Goal: Information Seeking & Learning: Find specific fact

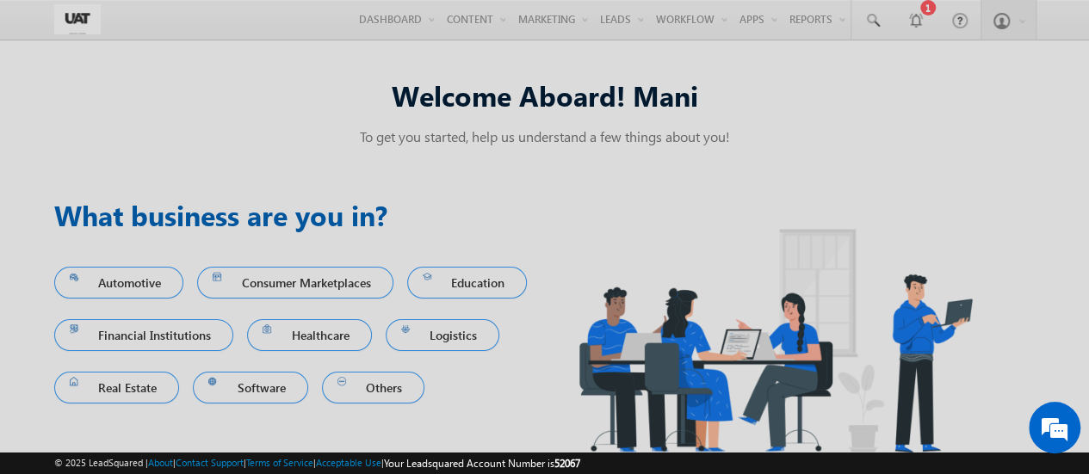
click at [613, 24] on iframe at bounding box center [545, 237] width 602 height 427
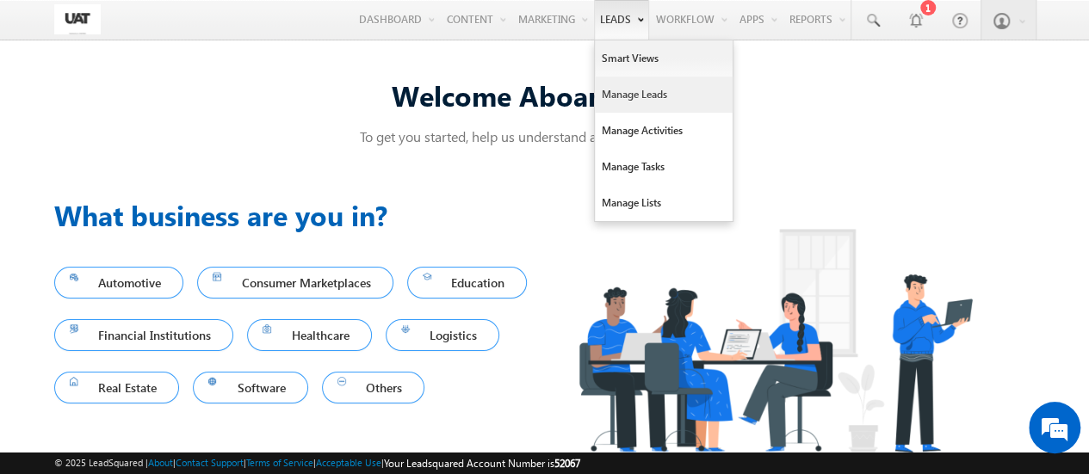
click at [613, 96] on link "Manage Leads" at bounding box center [664, 95] width 138 height 36
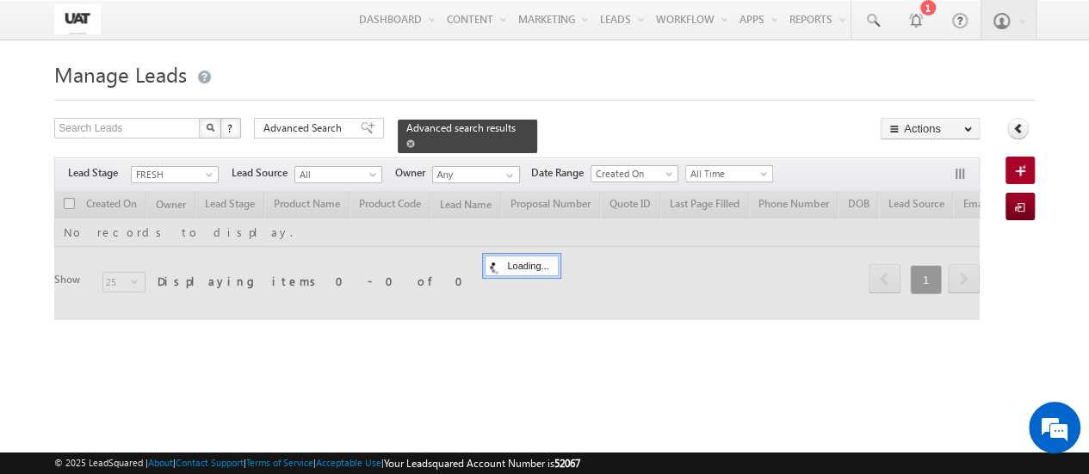
click at [456, 134] on span "Advanced search results" at bounding box center [460, 127] width 109 height 13
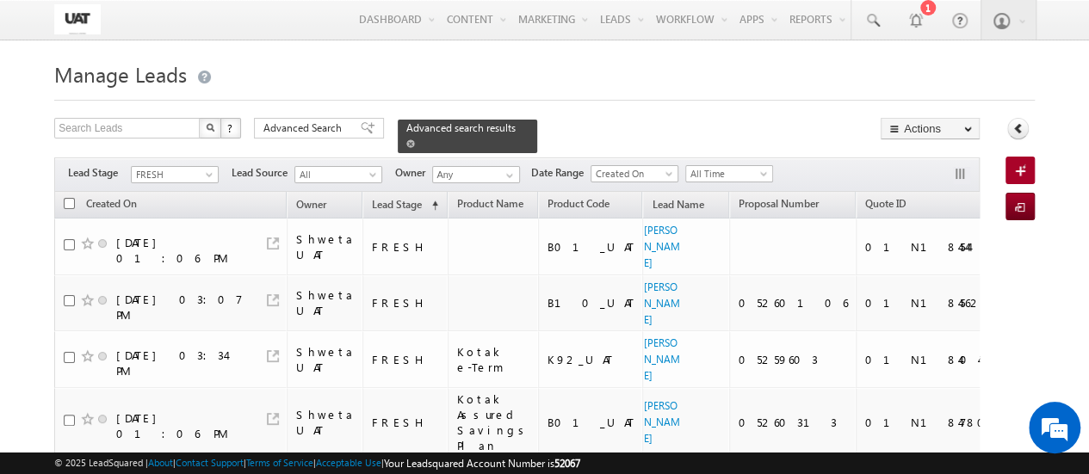
click at [491, 128] on span "Advanced search results" at bounding box center [460, 127] width 109 height 13
click at [415, 139] on span at bounding box center [410, 143] width 9 height 9
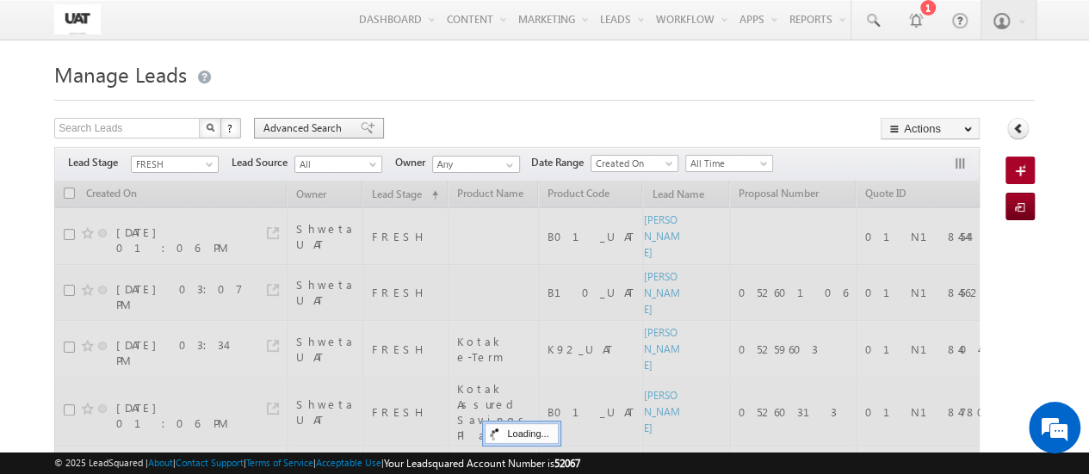
click at [299, 131] on span "Advanced Search" at bounding box center [304, 127] width 83 height 15
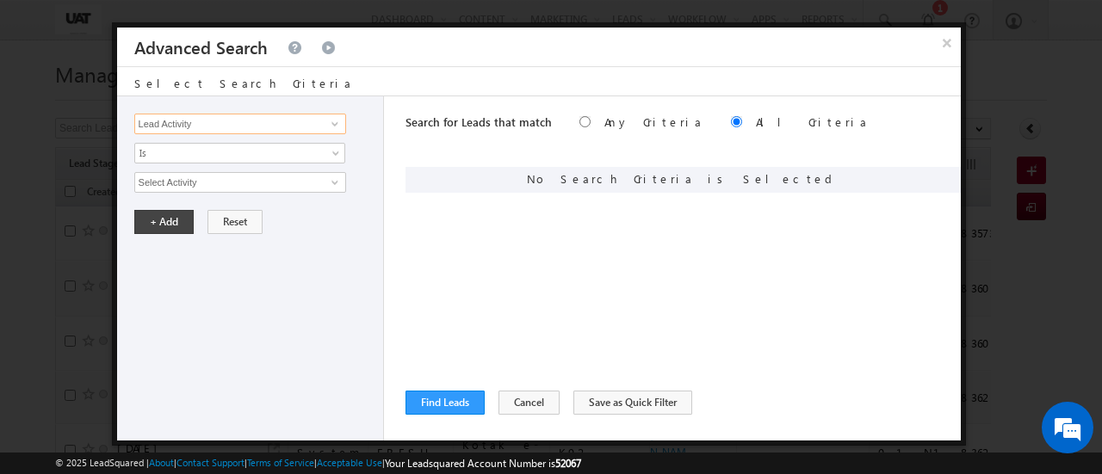
click at [251, 130] on input "Lead Activity" at bounding box center [240, 124] width 212 height 21
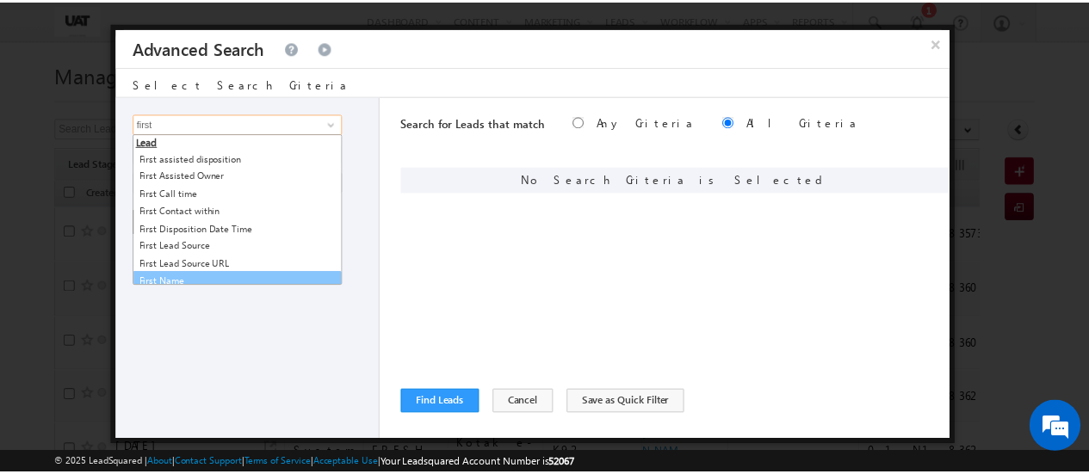
scroll to position [7, 0]
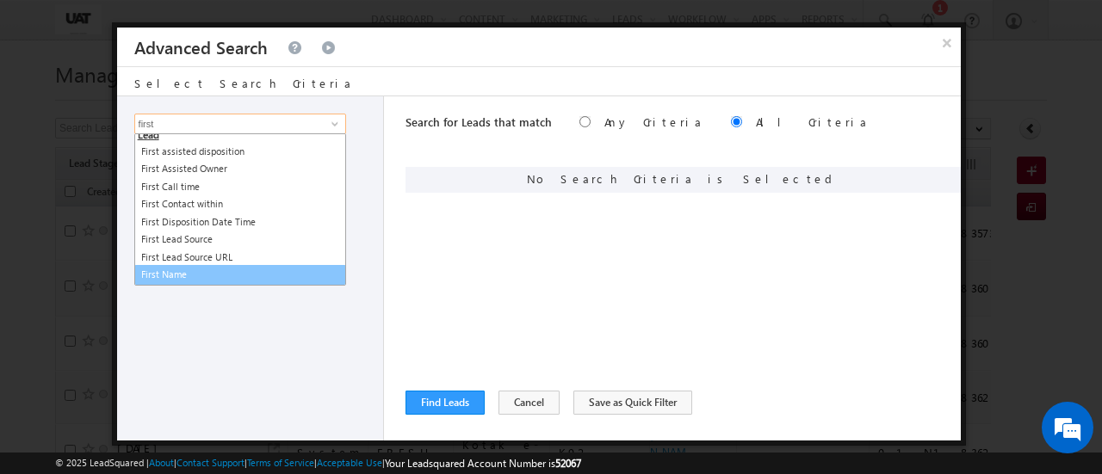
click at [221, 278] on link "First Name" at bounding box center [240, 275] width 212 height 20
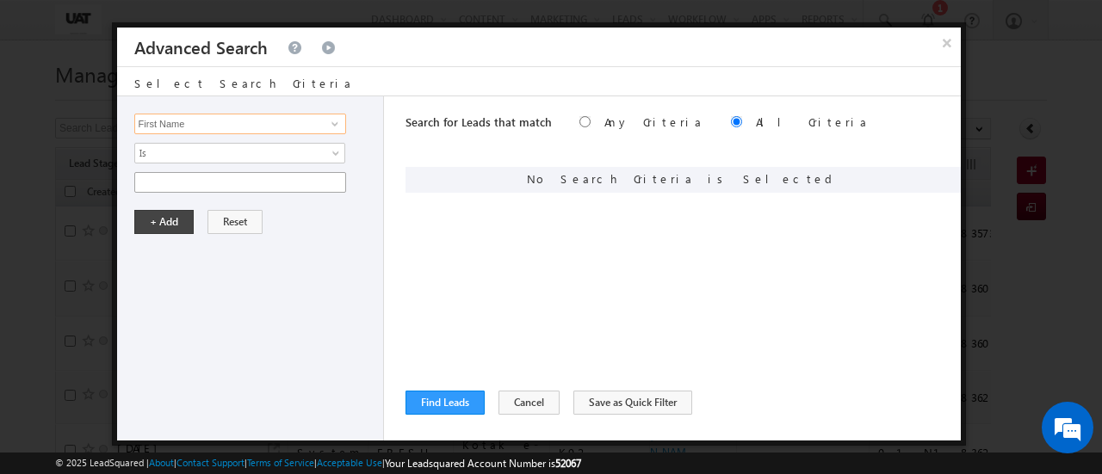
type input "First Name"
click at [268, 182] on input "text" at bounding box center [240, 182] width 212 height 21
paste input "KIDHIRHUSSAIN"
type input "KIDHIRHUSSAIN"
click at [158, 221] on button "+ Add" at bounding box center [163, 222] width 59 height 24
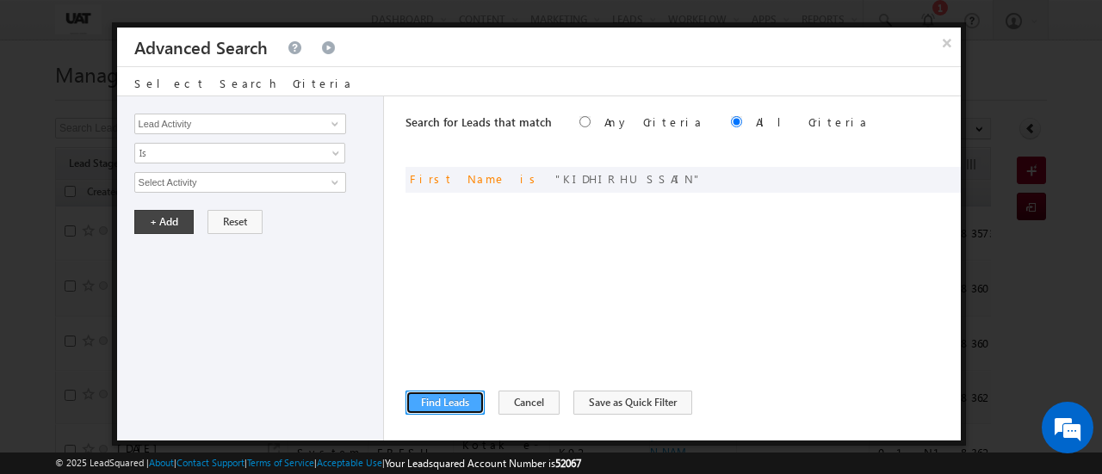
click at [449, 408] on button "Find Leads" at bounding box center [444, 403] width 79 height 24
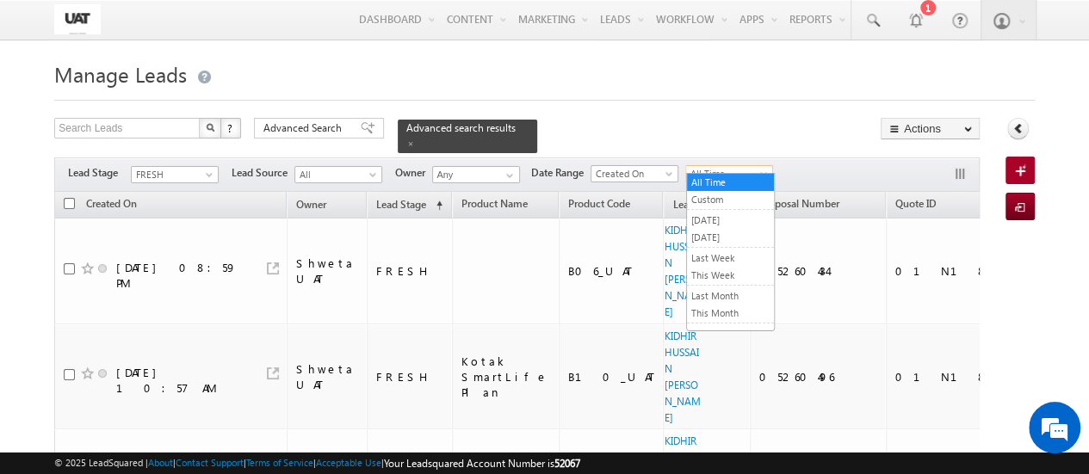
click at [761, 166] on span "All Time" at bounding box center [727, 173] width 82 height 15
click at [723, 236] on link "Today" at bounding box center [730, 237] width 87 height 15
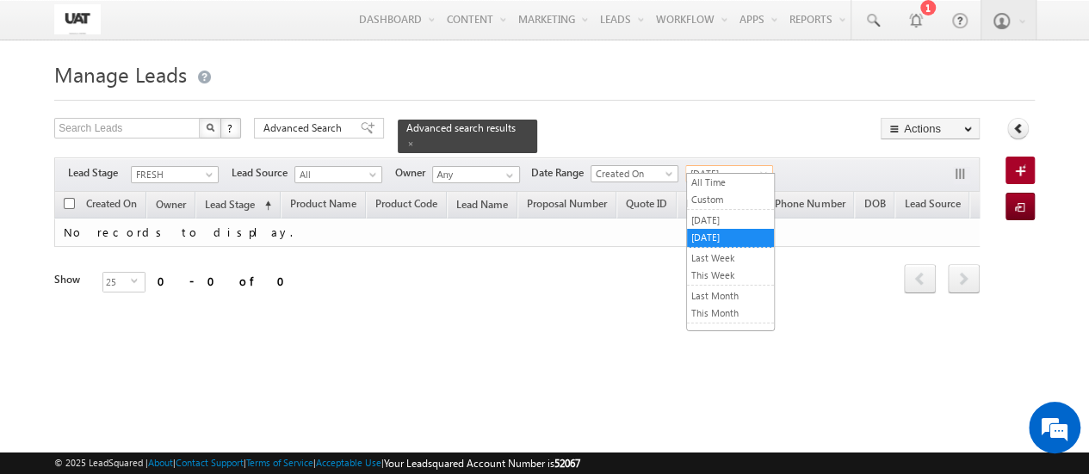
click at [740, 166] on span "Today" at bounding box center [727, 173] width 82 height 15
click at [719, 191] on li "Custom" at bounding box center [730, 200] width 87 height 19
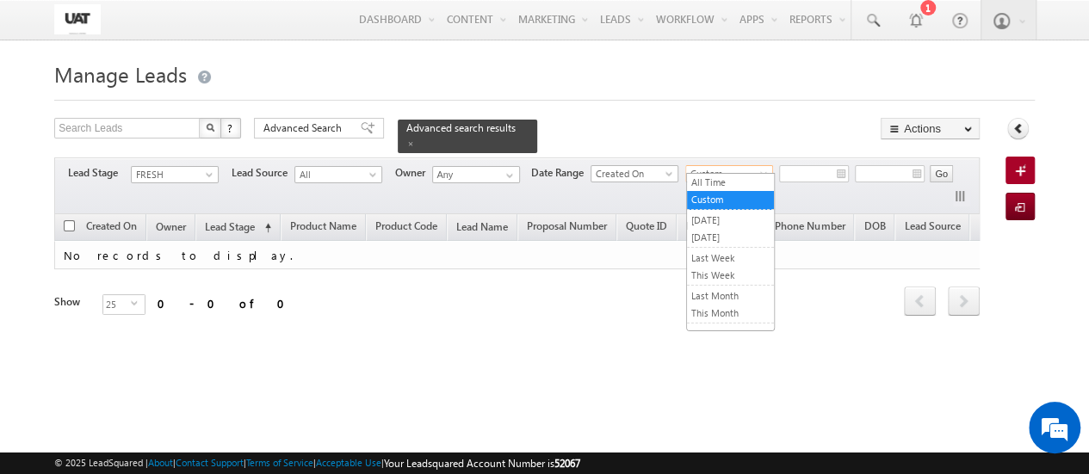
click at [733, 166] on span "Custom" at bounding box center [727, 173] width 82 height 15
click at [728, 181] on link "All Time" at bounding box center [730, 182] width 87 height 15
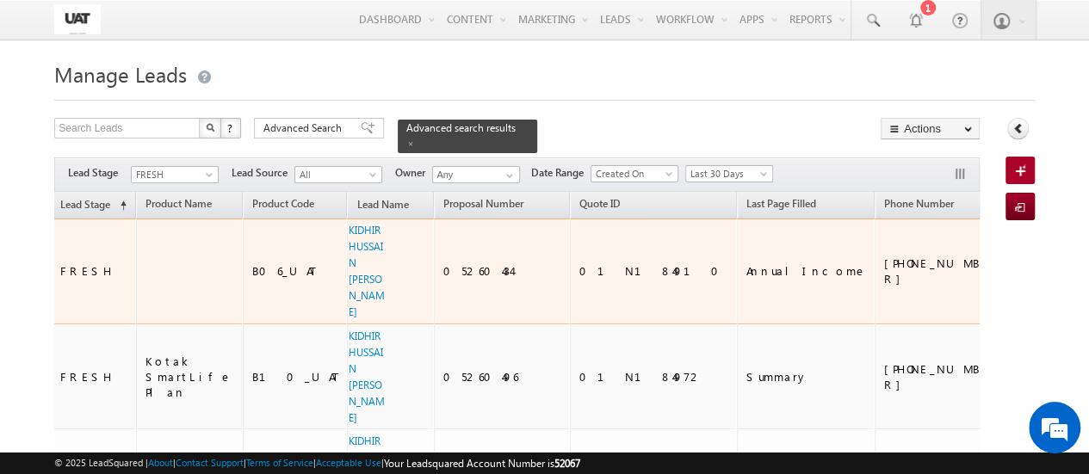
scroll to position [0, 310]
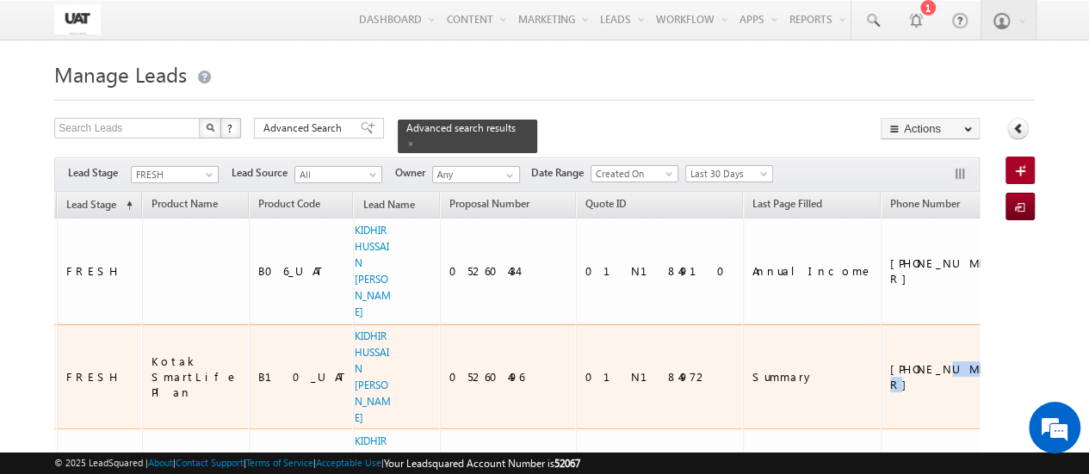
drag, startPoint x: 719, startPoint y: 384, endPoint x: 688, endPoint y: 382, distance: 31.9
click at [890, 382] on div "+91-9095720764" at bounding box center [946, 376] width 112 height 31
click at [890, 385] on div "+91-9095720764" at bounding box center [946, 376] width 112 height 31
drag, startPoint x: 721, startPoint y: 385, endPoint x: 663, endPoint y: 385, distance: 57.7
click at [890, 385] on div "+91-9095720764" at bounding box center [946, 376] width 112 height 31
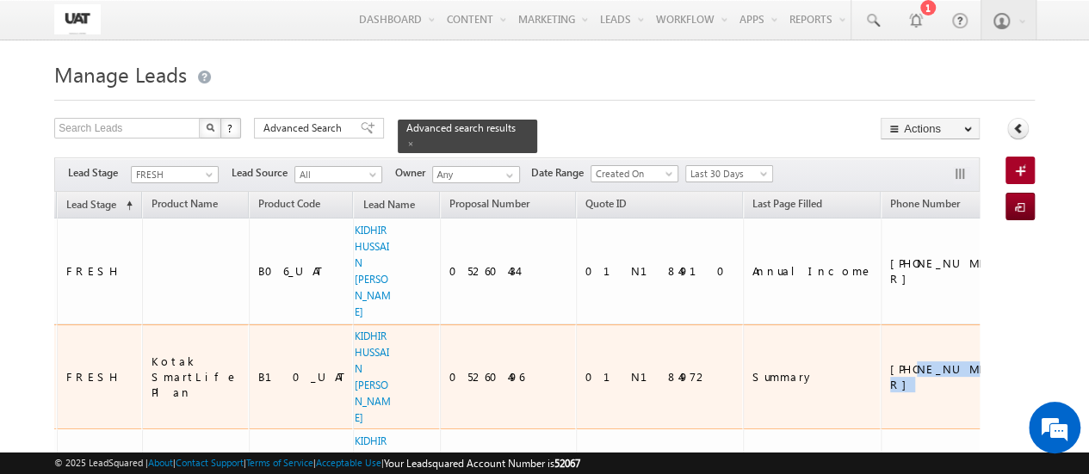
copy div "9095720764"
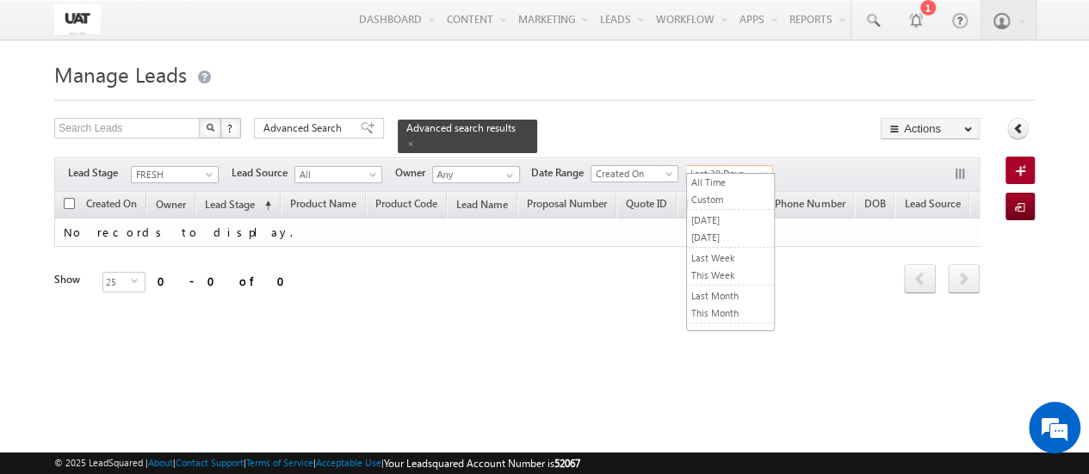
scroll to position [60, 0]
click at [752, 166] on span "Last 30 Days" at bounding box center [727, 173] width 82 height 15
click at [737, 185] on link "All Time" at bounding box center [730, 182] width 87 height 15
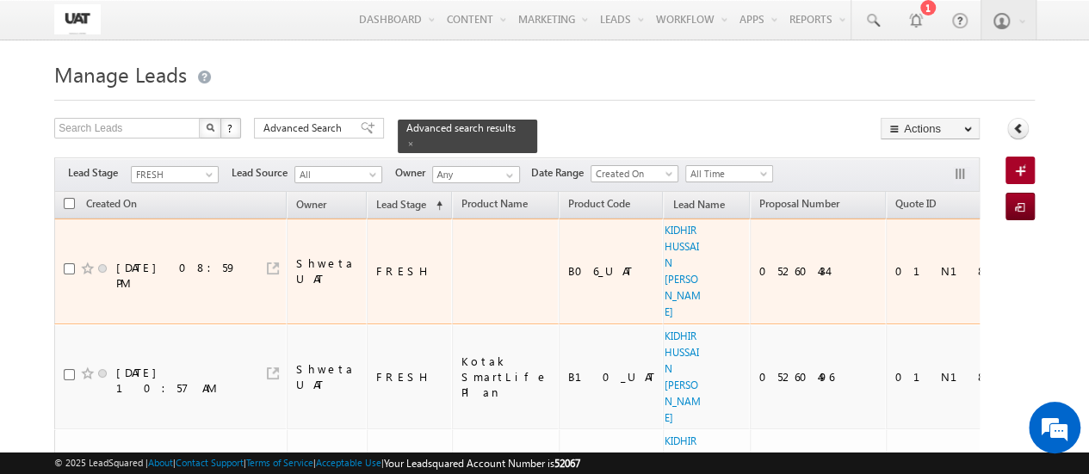
click at [146, 303] on td "09/24/2025 08:59 PM" at bounding box center [170, 272] width 232 height 106
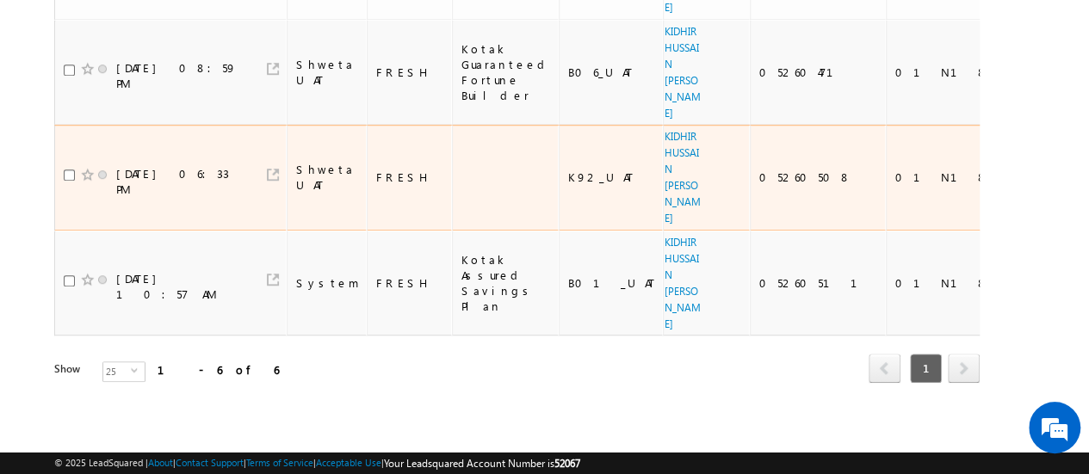
scroll to position [537, 0]
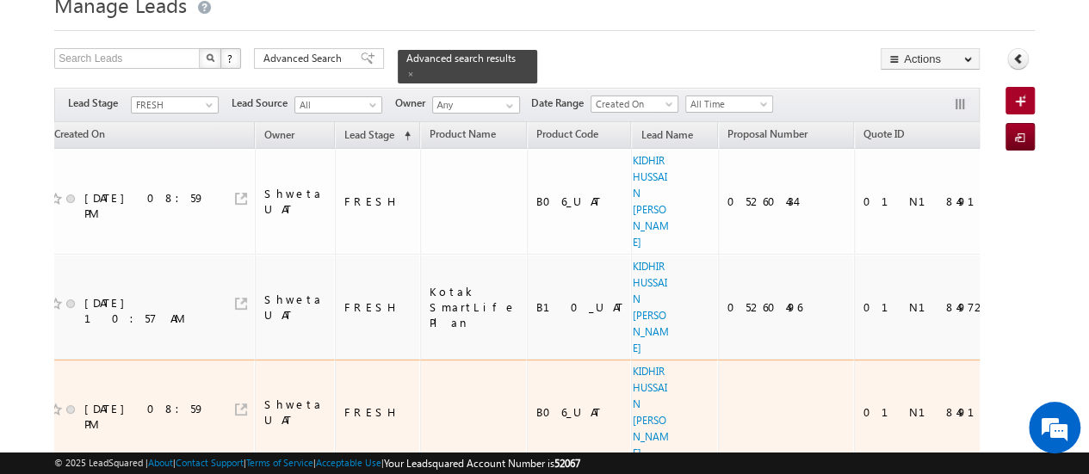
scroll to position [66, 0]
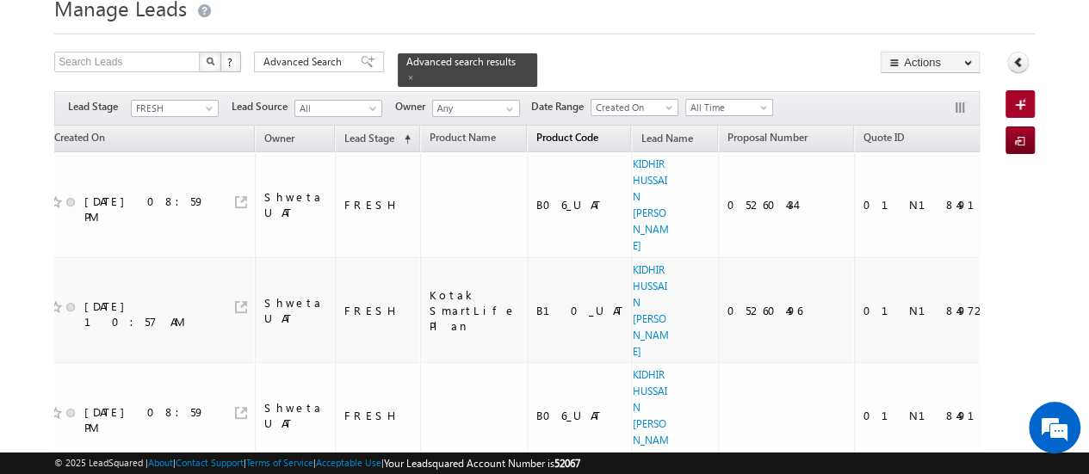
click at [546, 131] on span "Product Code" at bounding box center [567, 137] width 62 height 13
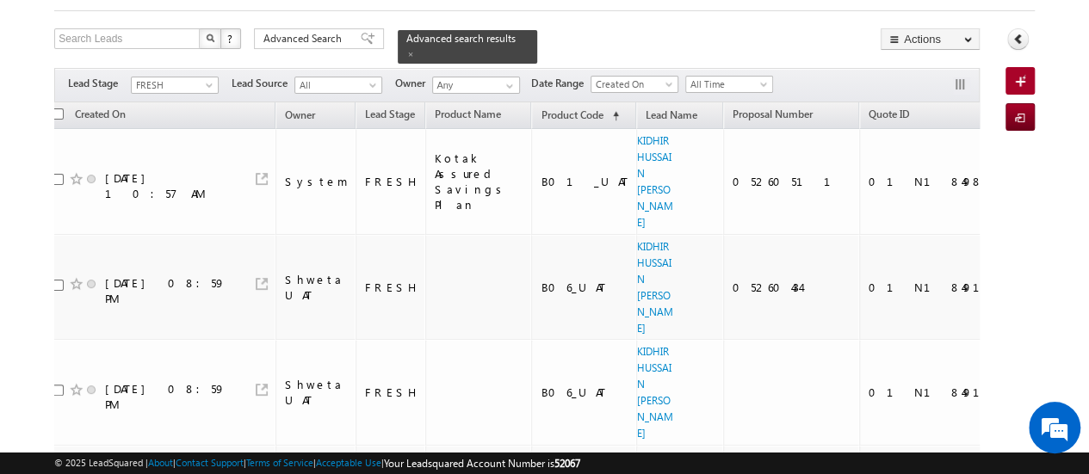
scroll to position [0, 0]
